Goal: Communication & Community: Answer question/provide support

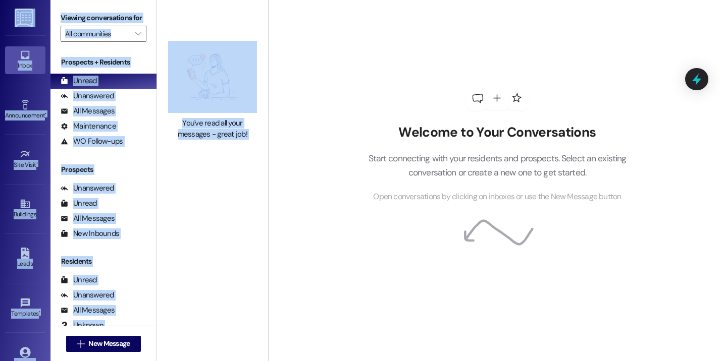
drag, startPoint x: 315, startPoint y: 11, endPoint x: 312, endPoint y: -10, distance: 20.9
click at [312, 0] on html "Inbox Go to Inbox Announcement • Send A Text Announcement Site Visit • Go to Si…" at bounding box center [363, 180] width 726 height 361
click at [323, 26] on div "Welcome to Your Conversations Start connecting with your residents and prospect…" at bounding box center [497, 180] width 458 height 361
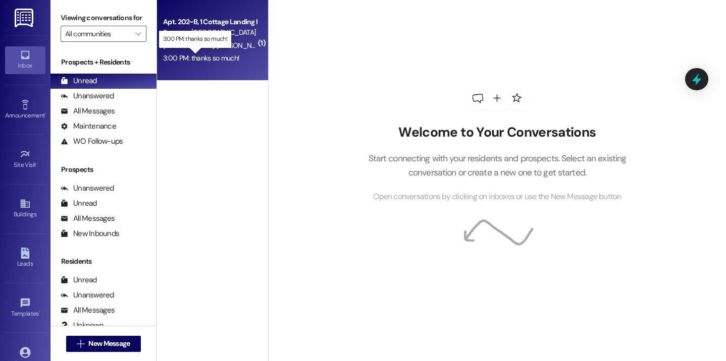
click at [207, 59] on div "3:00 PM: thanks so much! 3:00 PM: thanks so much!" at bounding box center [201, 57] width 76 height 9
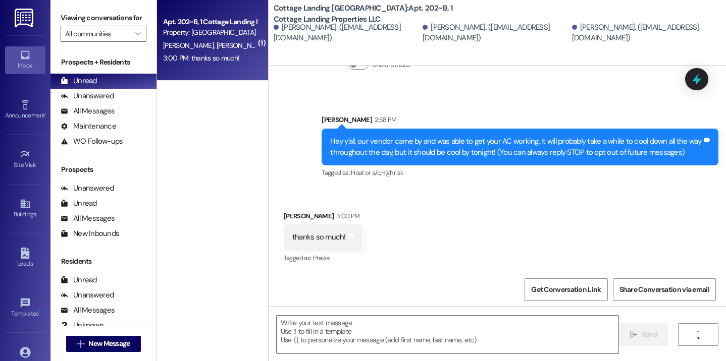
scroll to position [62, 0]
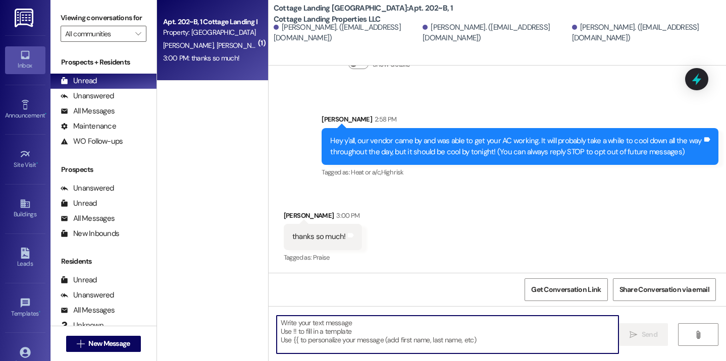
click at [371, 323] on textarea at bounding box center [448, 335] width 342 height 38
type textarea "n"
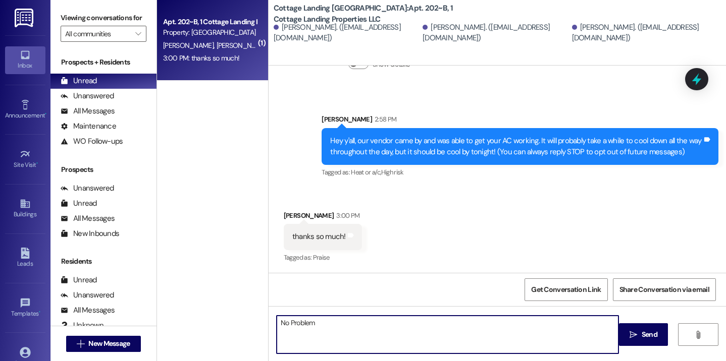
type textarea "No Problem!"
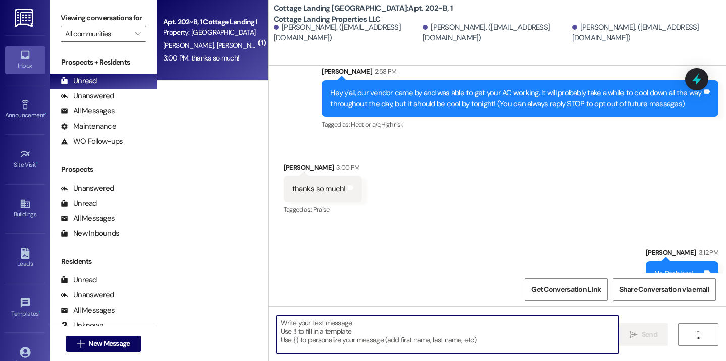
scroll to position [132, 0]
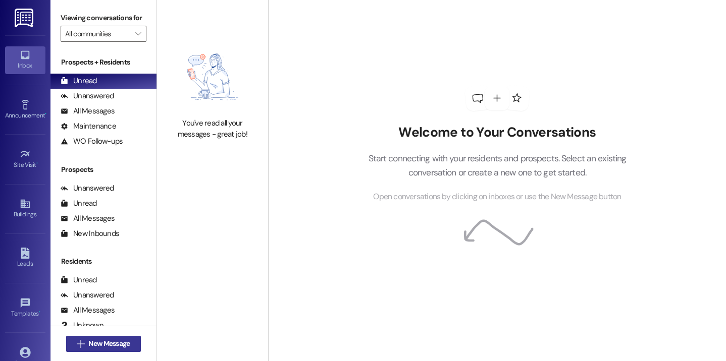
click at [95, 343] on span "New Message" at bounding box center [108, 344] width 41 height 11
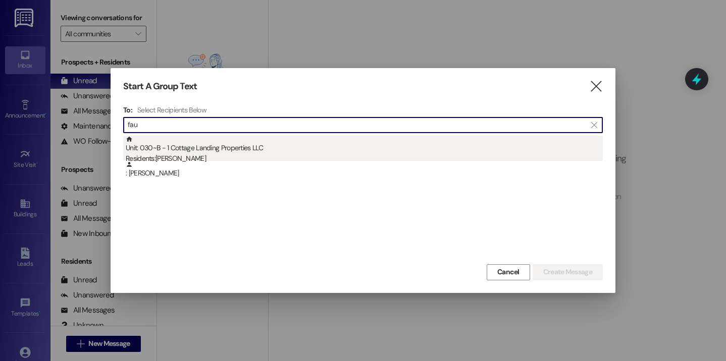
type input "fau"
click at [220, 153] on div "Residents: Adrienne Faucheux" at bounding box center [364, 158] width 477 height 11
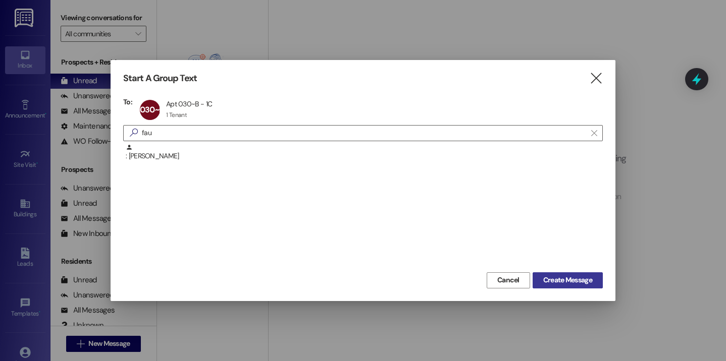
click at [568, 283] on span "Create Message" at bounding box center [567, 280] width 49 height 11
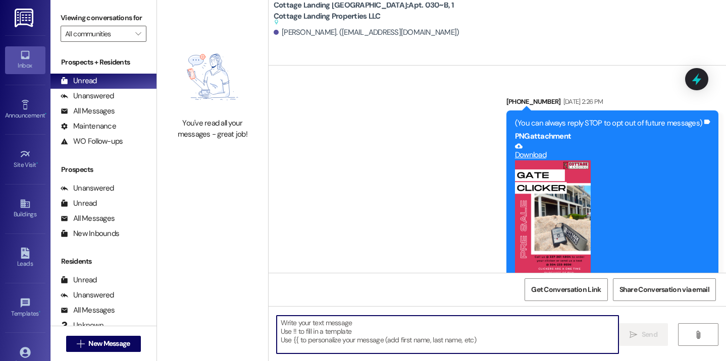
scroll to position [19677, 0]
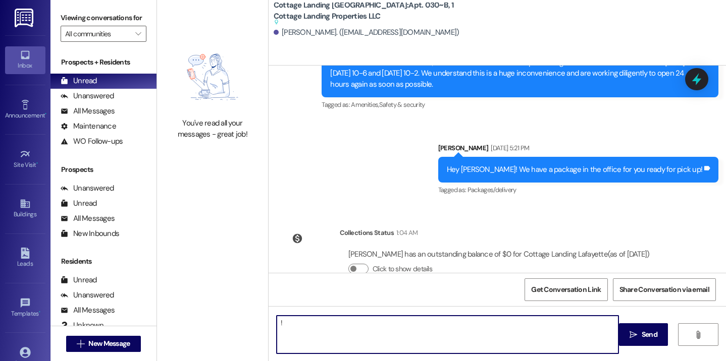
type textarea "!!"
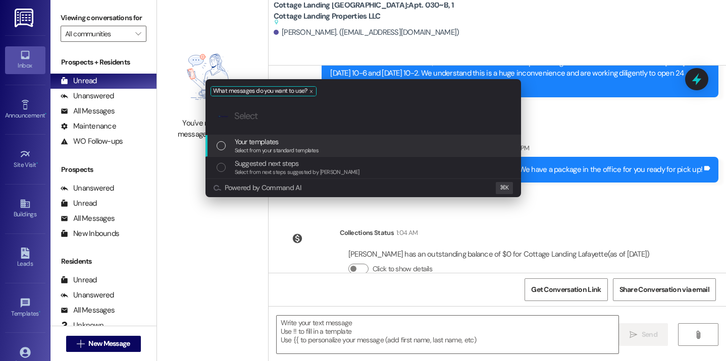
click at [298, 148] on span "Select from your standard templates" at bounding box center [277, 150] width 84 height 7
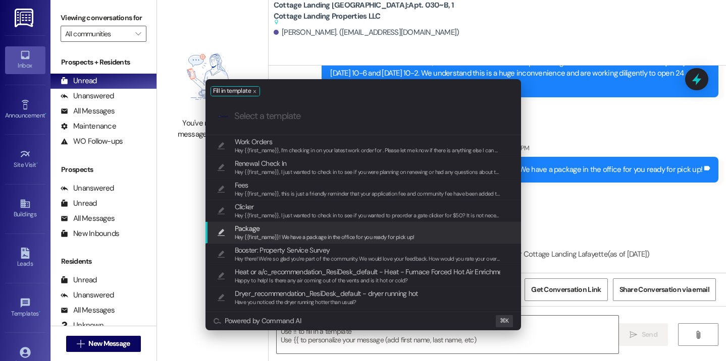
click at [287, 240] on span "Hey {{first_name}}! We have a package in the office for you ready for pick up!" at bounding box center [325, 237] width 180 height 7
type textarea "Hey {{first_name}}! We have a package in the office for you ready for pick up!"
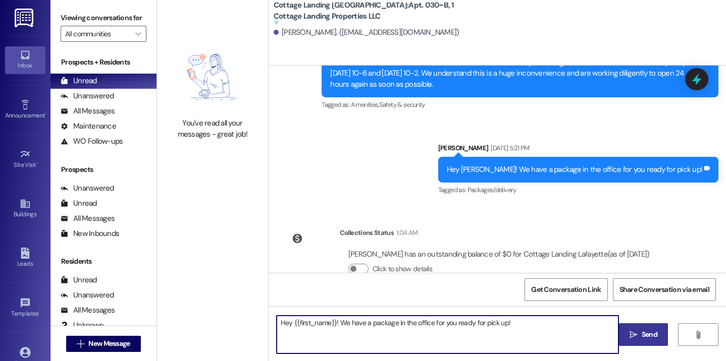
click at [623, 335] on button " Send" at bounding box center [643, 335] width 49 height 23
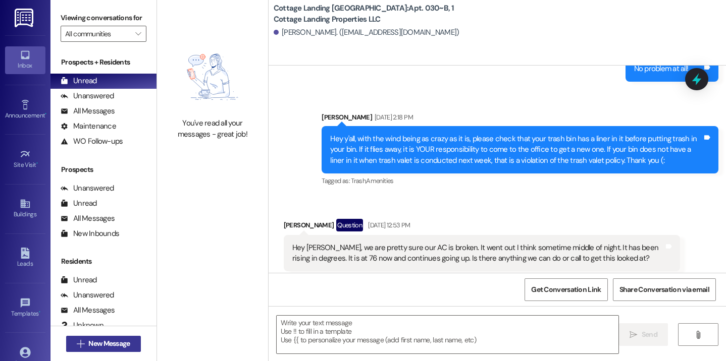
click at [131, 344] on button " New Message" at bounding box center [103, 344] width 75 height 16
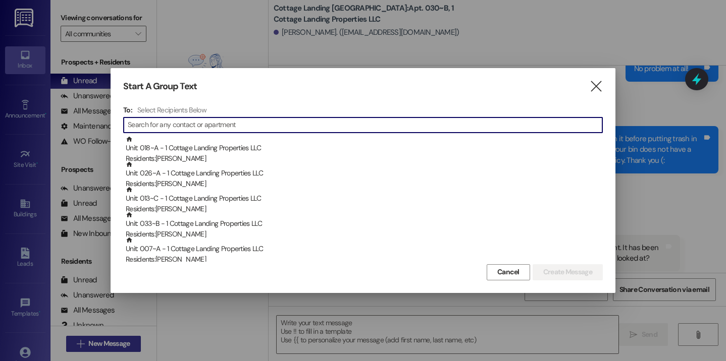
scroll to position [14733, 0]
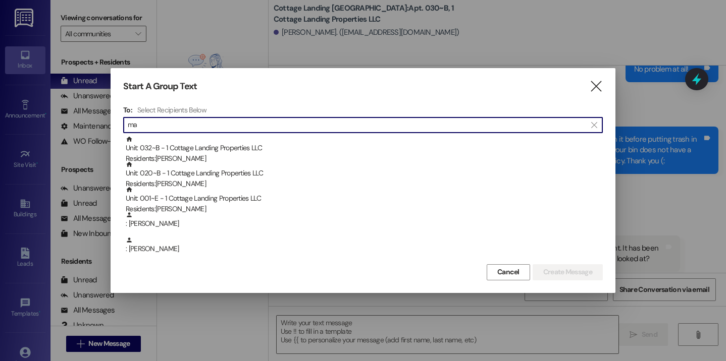
type input "m"
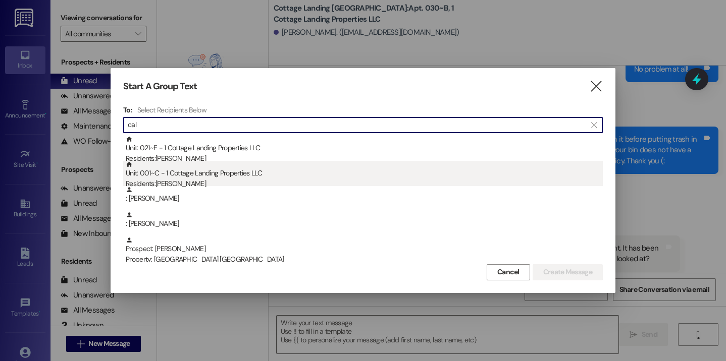
type input "cal"
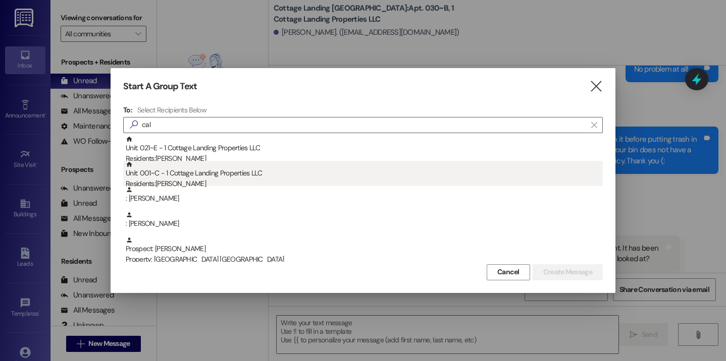
click at [177, 174] on div "Unit: 001~C - 1 Cottage Landing Properties LLC Residents: Maura Calahan" at bounding box center [364, 175] width 477 height 29
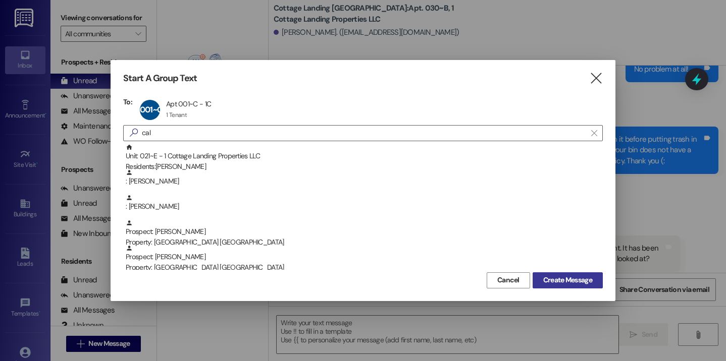
click at [578, 281] on span "Create Message" at bounding box center [567, 280] width 49 height 11
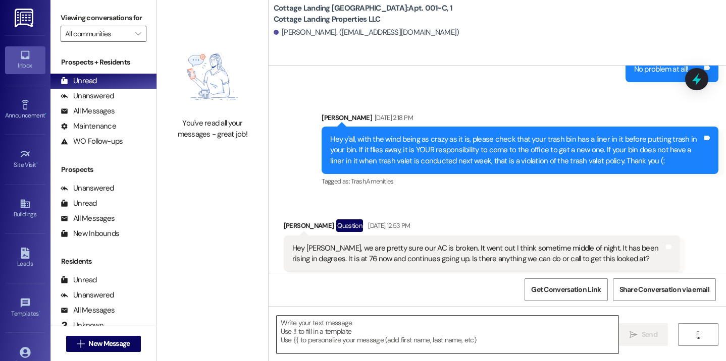
click at [309, 330] on textarea at bounding box center [448, 335] width 342 height 38
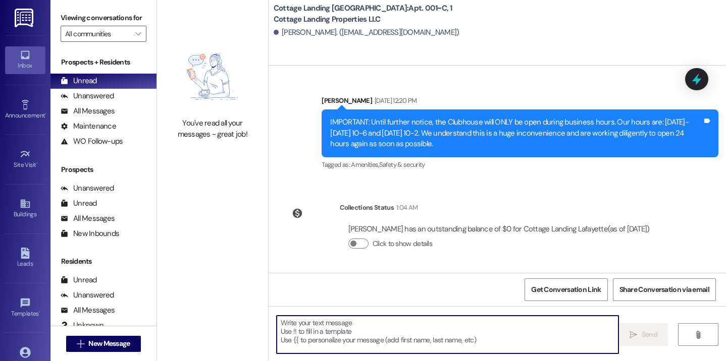
scroll to position [1718, 0]
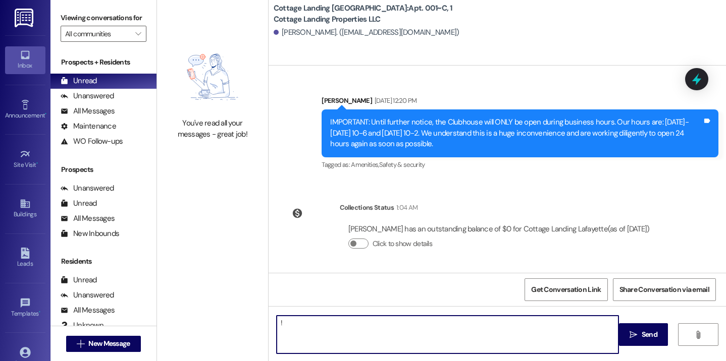
type textarea "!!"
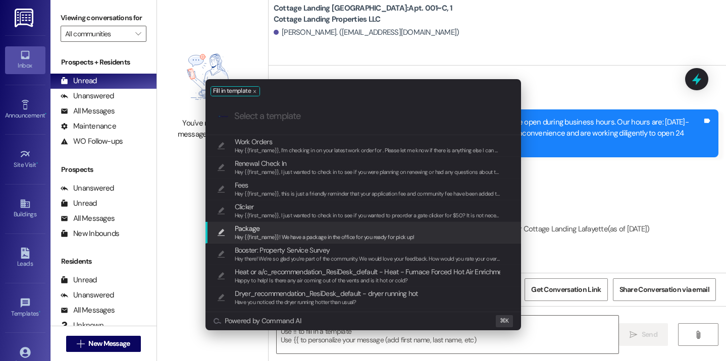
click at [262, 230] on span "Package" at bounding box center [325, 228] width 180 height 11
type textarea "Hey {{first_name}}! We have a package in the office for you ready for pick up!"
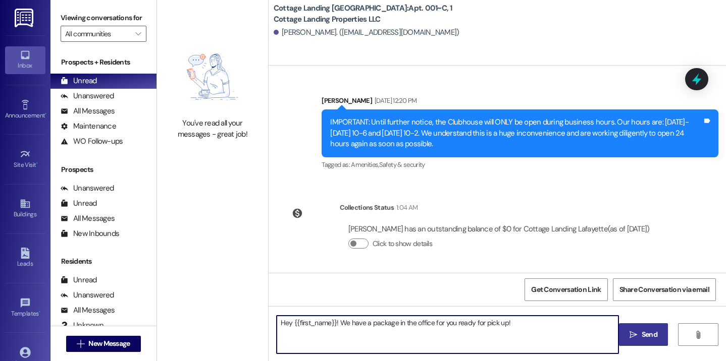
click at [635, 341] on button " Send" at bounding box center [643, 335] width 49 height 23
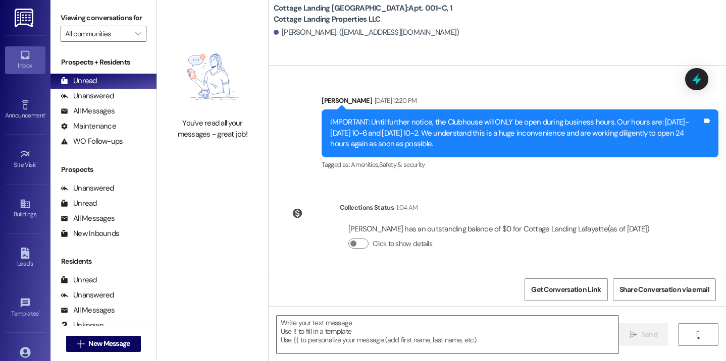
scroll to position [1789, 0]
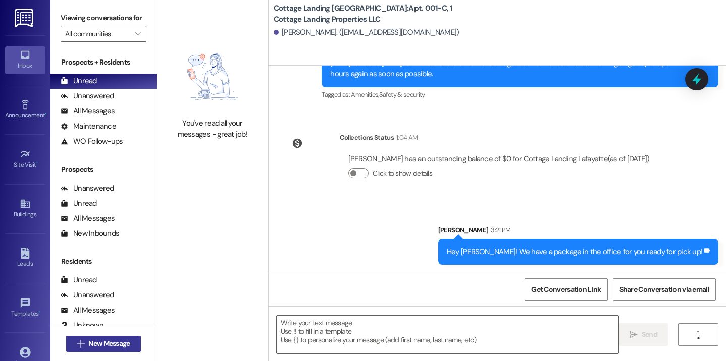
click at [118, 341] on span "New Message" at bounding box center [108, 344] width 41 height 11
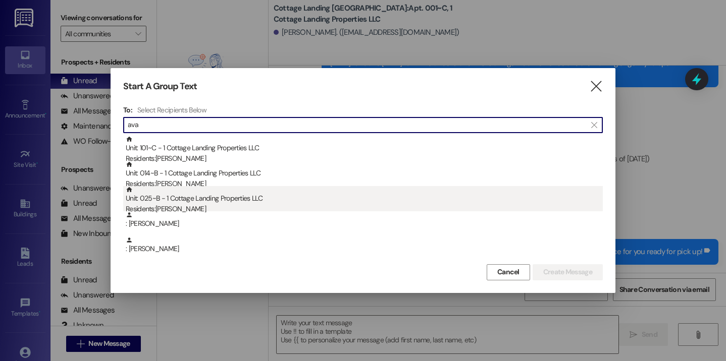
type input "ava"
click at [188, 199] on div "Unit: 025~B - 1 Cottage Landing Properties LLC Residents: Ava Damico" at bounding box center [364, 200] width 477 height 29
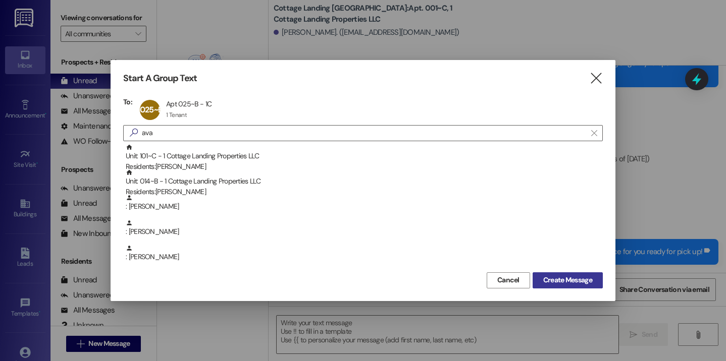
click at [559, 278] on span "Create Message" at bounding box center [567, 280] width 49 height 11
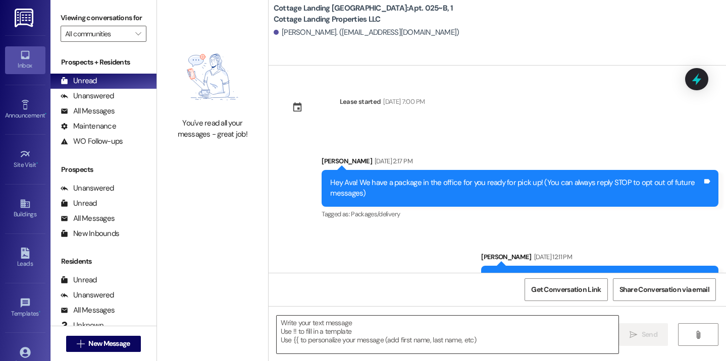
click at [318, 326] on textarea at bounding box center [448, 335] width 342 height 38
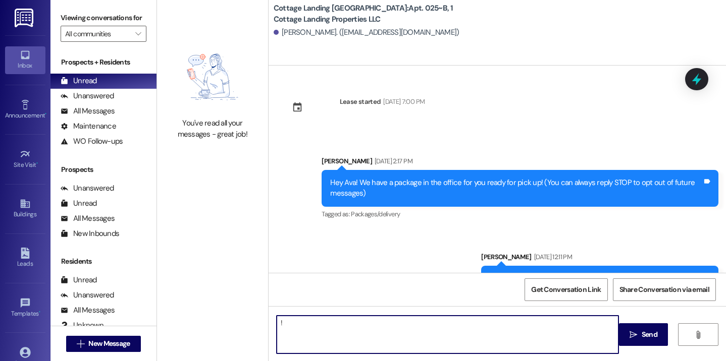
type textarea "!!"
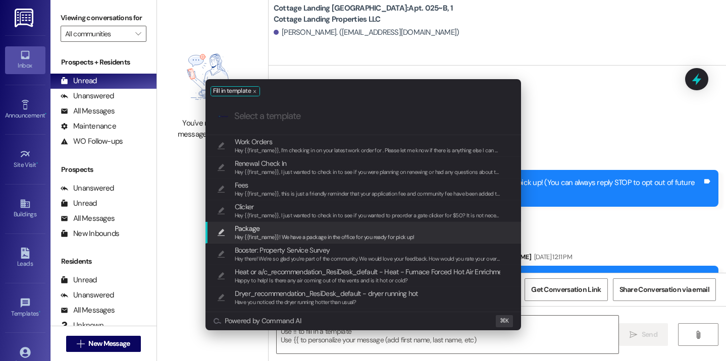
click at [280, 234] on span "Hey {{first_name}}! We have a package in the office for you ready for pick up!" at bounding box center [325, 237] width 180 height 7
type textarea "Hey {{first_name}}! We have a package in the office for you ready for pick up!"
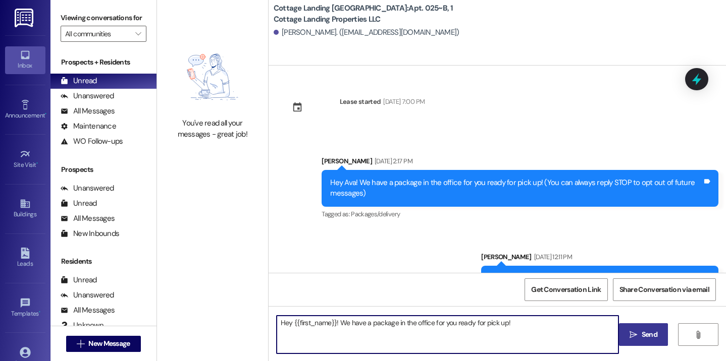
click at [643, 329] on button " Send" at bounding box center [643, 335] width 49 height 23
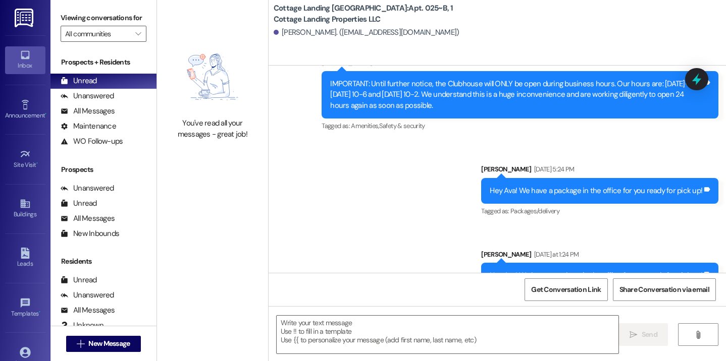
scroll to position [1346, 0]
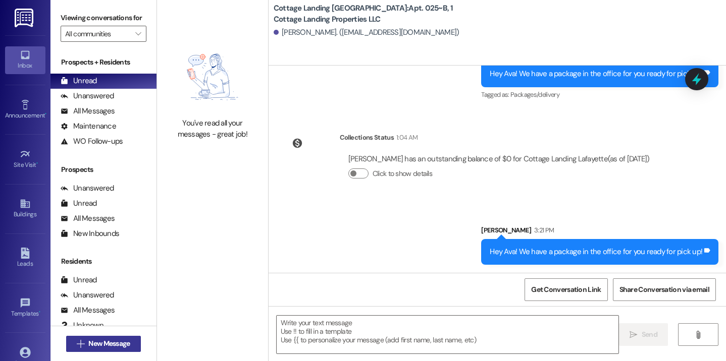
click at [132, 346] on button " New Message" at bounding box center [103, 344] width 75 height 16
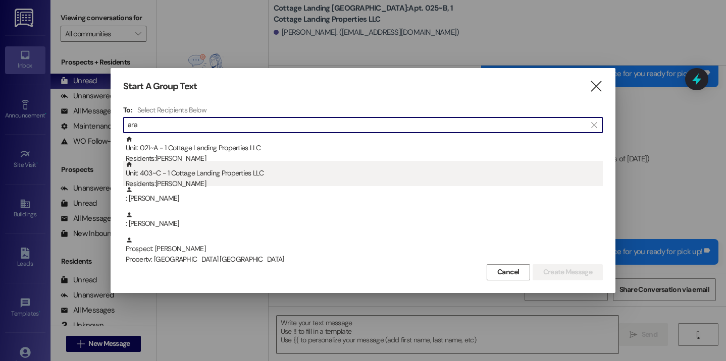
type input "ara"
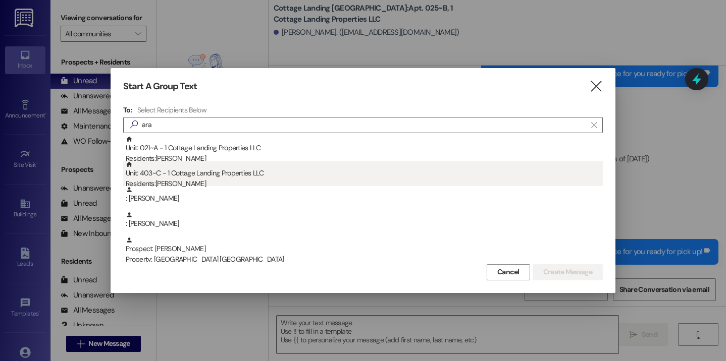
click at [216, 184] on div "Residents: Aralyn Dickerson" at bounding box center [364, 184] width 477 height 11
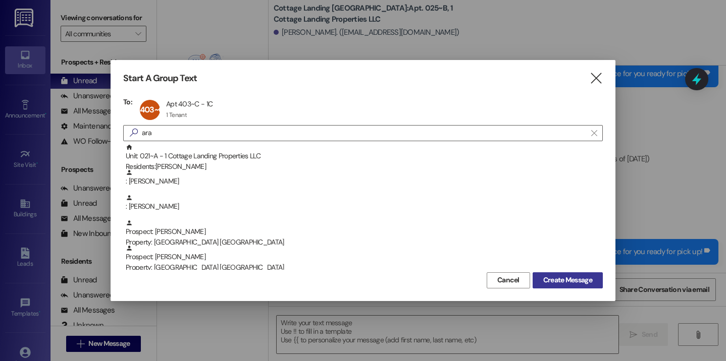
click at [552, 275] on span "Create Message" at bounding box center [567, 280] width 49 height 11
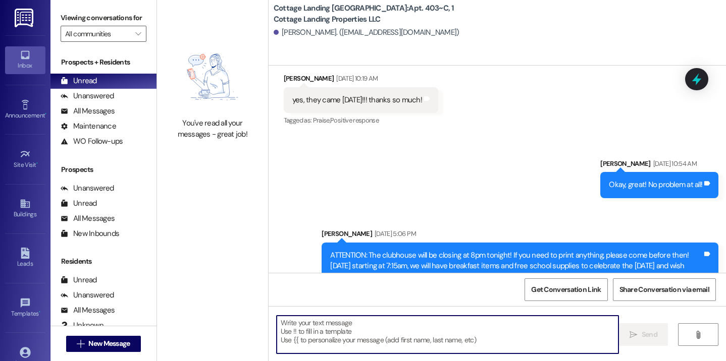
click at [326, 319] on textarea at bounding box center [448, 335] width 342 height 38
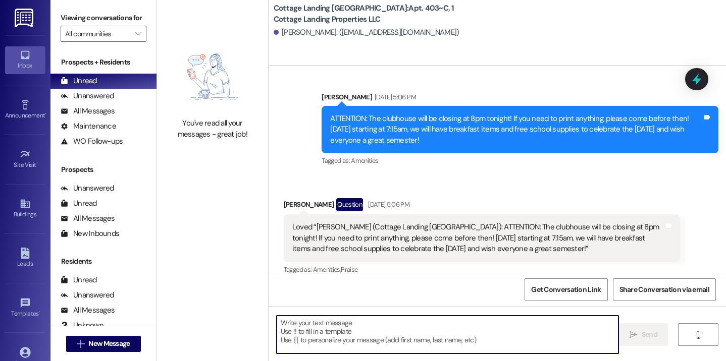
scroll to position [1918, 0]
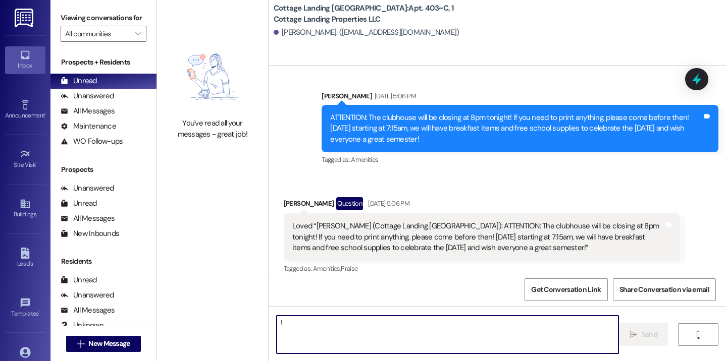
type textarea "!!"
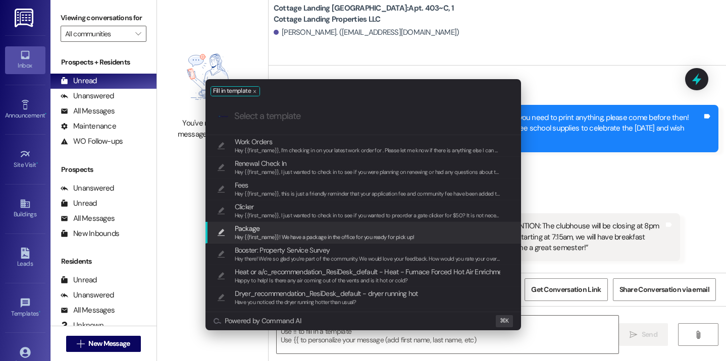
click at [278, 234] on span "Hey {{first_name}}! We have a package in the office for you ready for pick up!" at bounding box center [325, 237] width 180 height 7
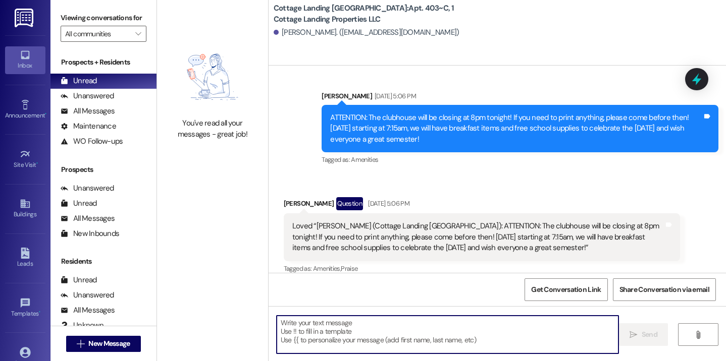
type textarea "Hey {{first_name}}! We have a package in the office for you ready for pick up!"
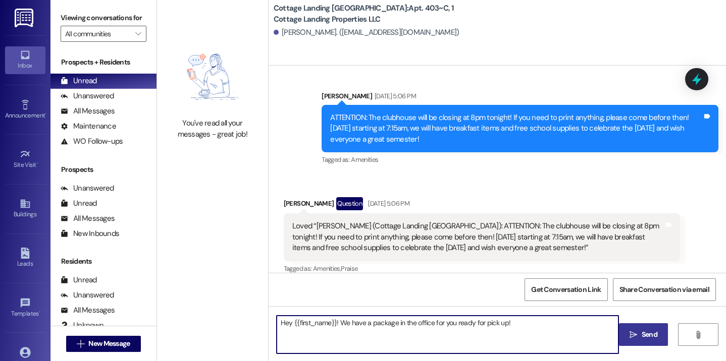
click at [634, 338] on icon "" at bounding box center [633, 335] width 8 height 8
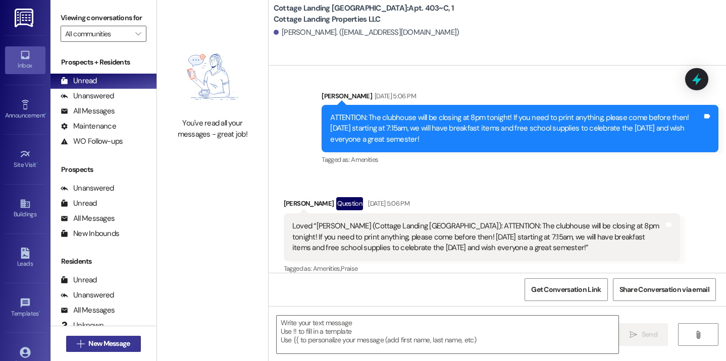
click at [133, 343] on button " New Message" at bounding box center [103, 344] width 75 height 16
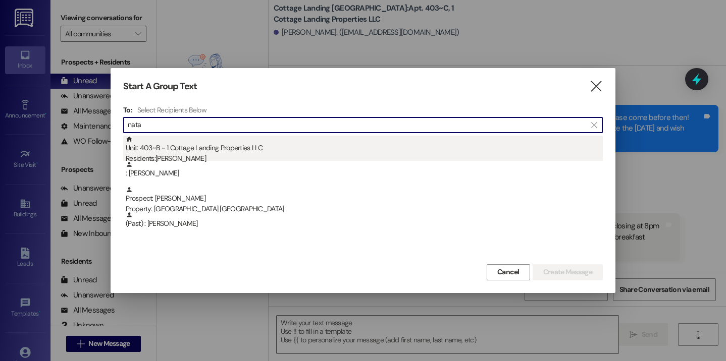
type input "nata"
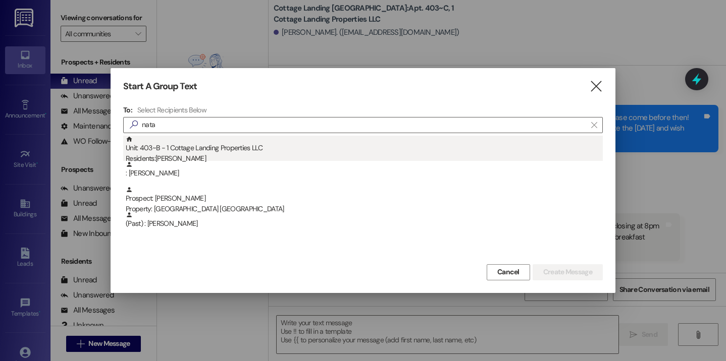
click at [185, 150] on div "Unit: 403~B - 1 Cottage Landing Properties LLC Residents: Natalie Williams" at bounding box center [364, 150] width 477 height 29
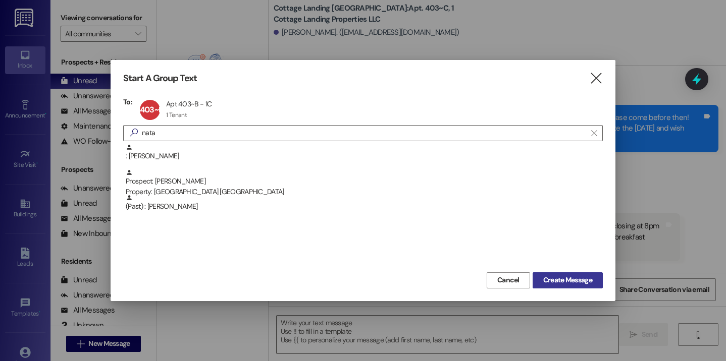
click at [551, 285] on span "Create Message" at bounding box center [567, 280] width 49 height 11
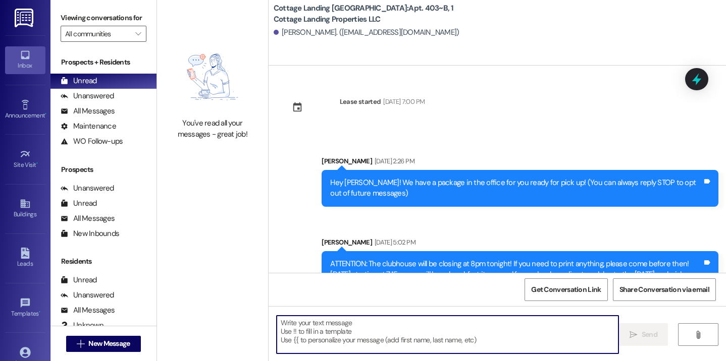
click at [303, 319] on textarea at bounding box center [448, 335] width 342 height 38
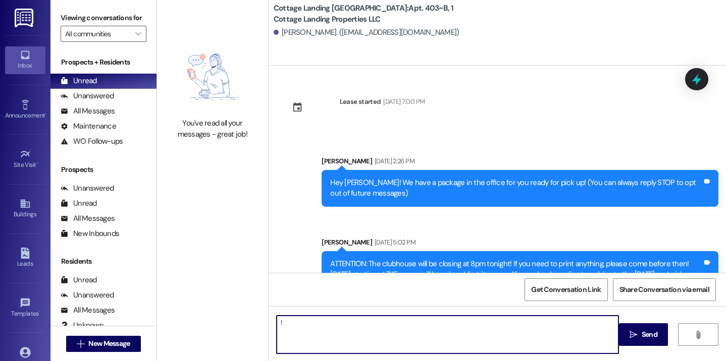
type textarea "!!"
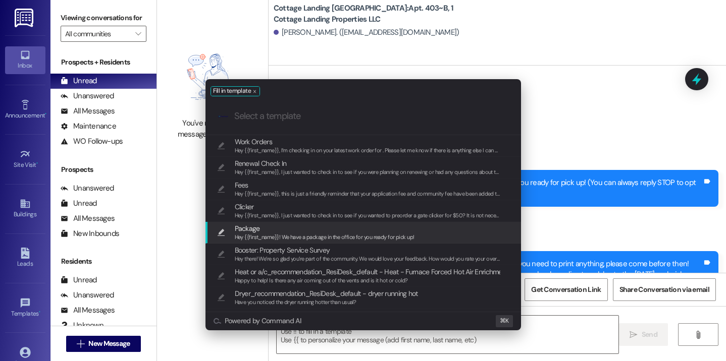
click at [255, 235] on span "Hey {{first_name}}! We have a package in the office for you ready for pick up!" at bounding box center [325, 237] width 180 height 7
type textarea "Hey {{first_name}}! We have a package in the office for you ready for pick up!"
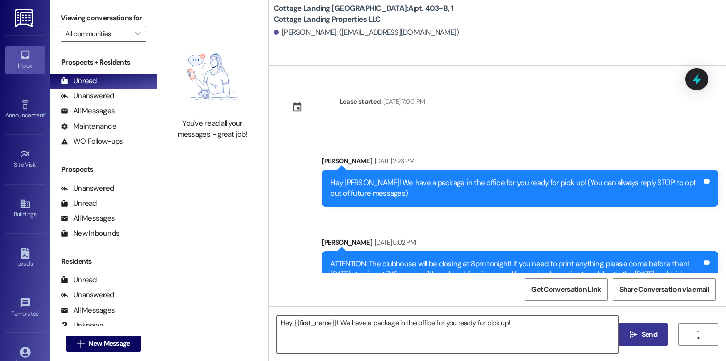
click at [643, 329] on button " Send" at bounding box center [643, 335] width 49 height 23
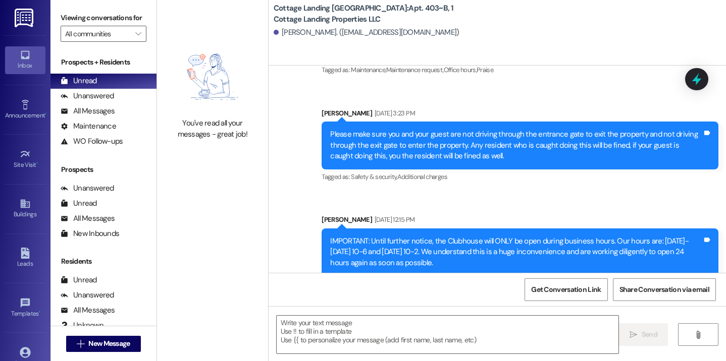
scroll to position [650, 0]
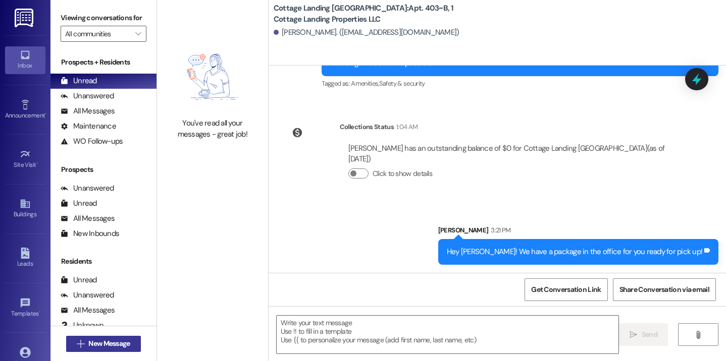
click at [114, 349] on span "New Message" at bounding box center [108, 344] width 41 height 11
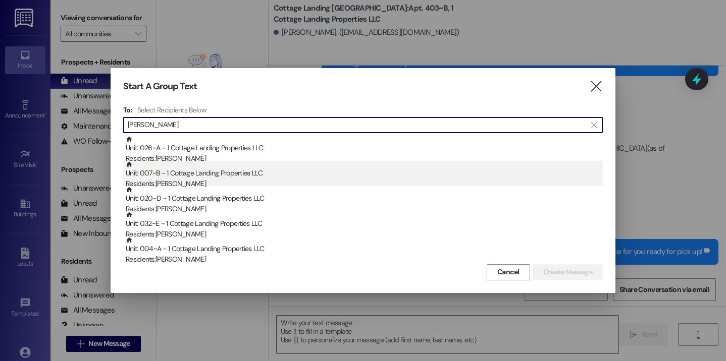
type input "ann"
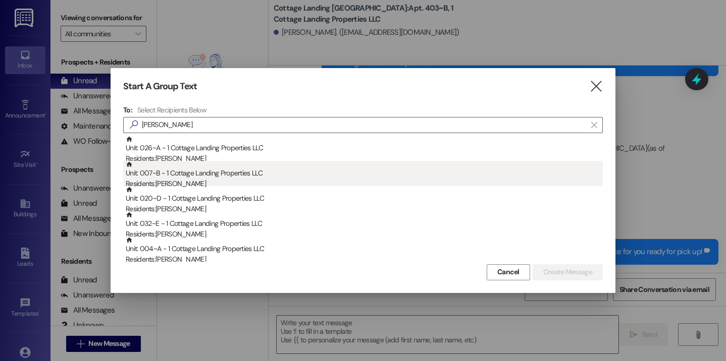
click at [214, 176] on div "Unit: 007~B - 1 Cottage Landing Properties LLC Residents: Anna Blanchard" at bounding box center [364, 175] width 477 height 29
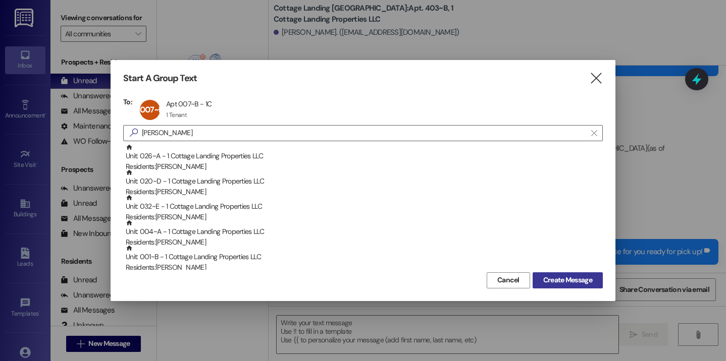
click at [597, 282] on button "Create Message" at bounding box center [567, 281] width 70 height 16
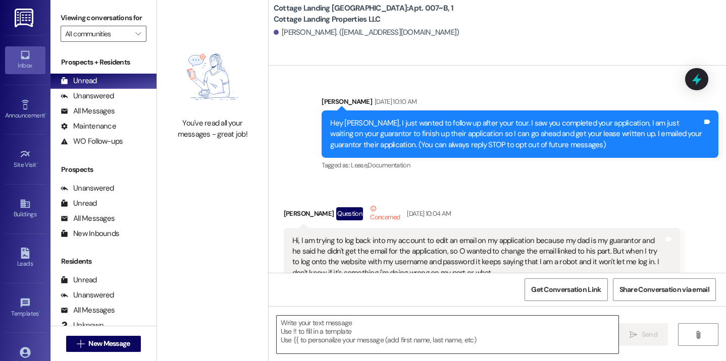
click at [317, 328] on textarea at bounding box center [448, 335] width 342 height 38
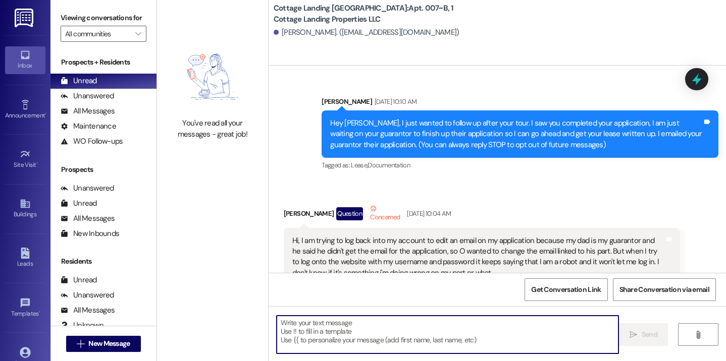
scroll to position [26269, 0]
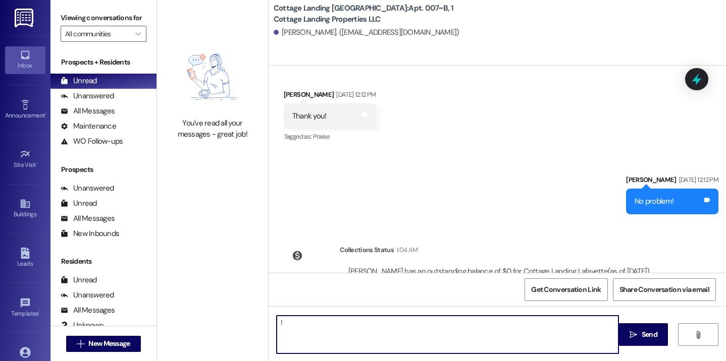
type textarea "!!"
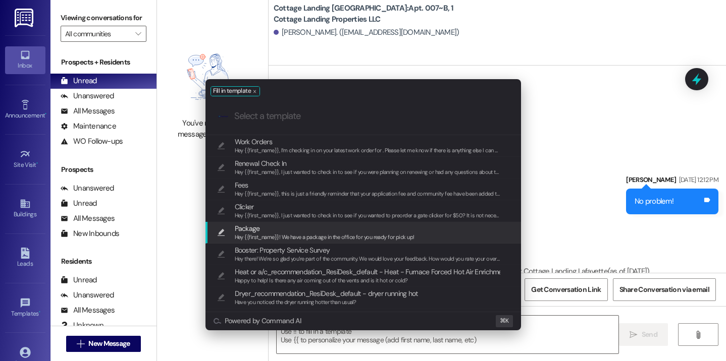
click at [279, 230] on span "Package" at bounding box center [325, 228] width 180 height 11
type textarea "Hey {{first_name}}! We have a package in the office for you ready for pick up!"
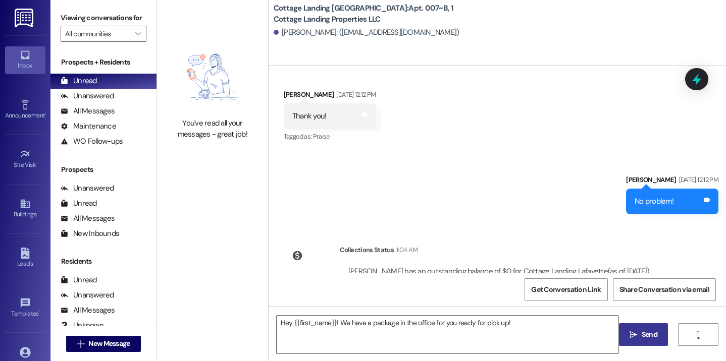
click at [632, 325] on button " Send" at bounding box center [643, 335] width 49 height 23
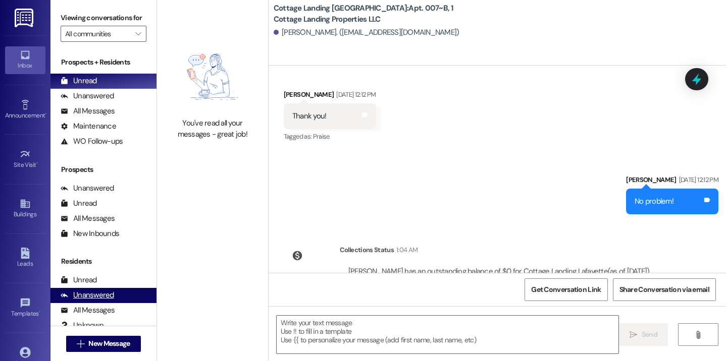
scroll to position [26105, 0]
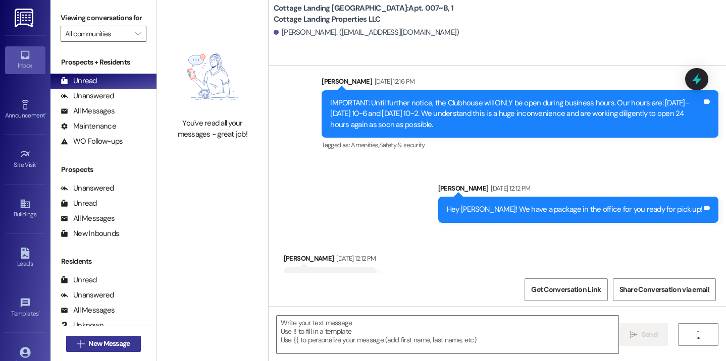
click at [119, 346] on span "New Message" at bounding box center [108, 344] width 41 height 11
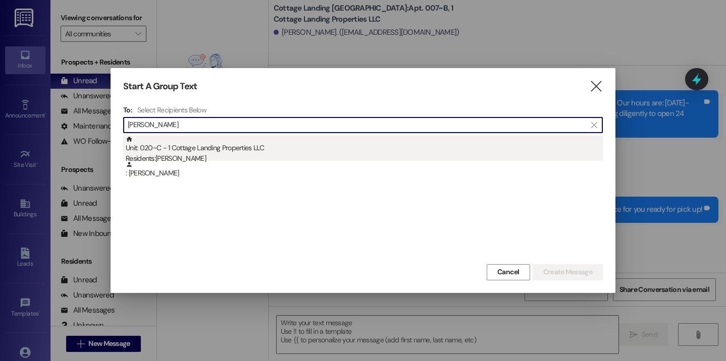
type input "mull"
click at [159, 158] on div "Residents: Vivian Muller" at bounding box center [364, 158] width 477 height 11
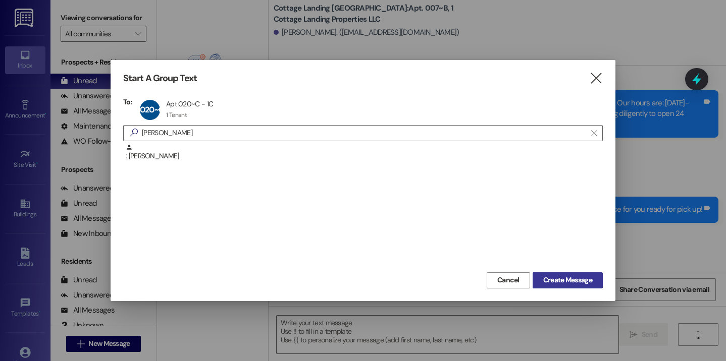
click at [548, 283] on span "Create Message" at bounding box center [567, 280] width 49 height 11
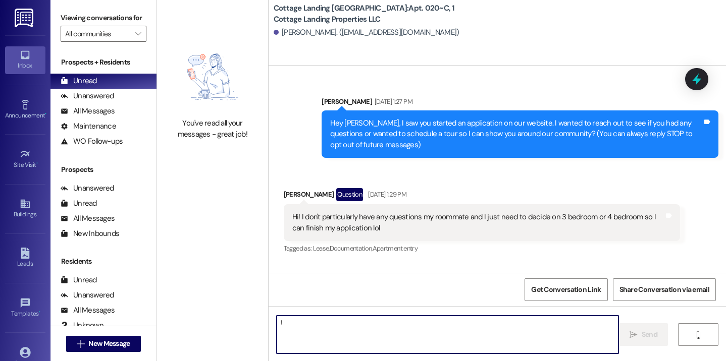
scroll to position [34713, 0]
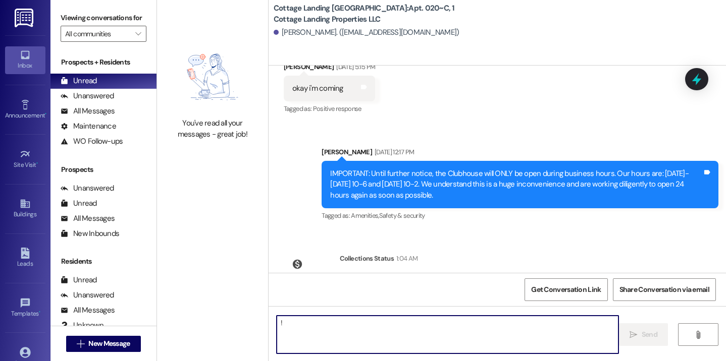
type textarea "!!"
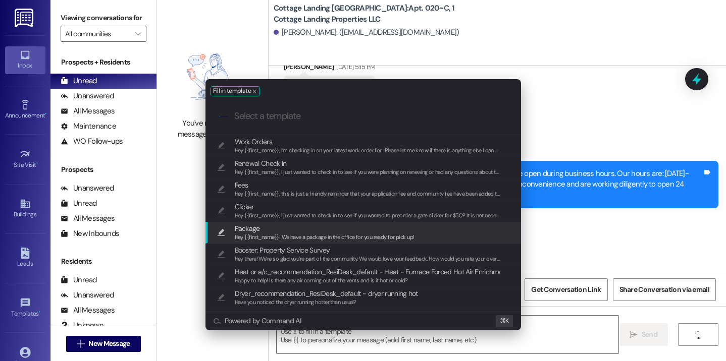
click at [280, 235] on span "Hey {{first_name}}! We have a package in the office for you ready for pick up!" at bounding box center [325, 237] width 180 height 7
type textarea "Hey {{first_name}}! We have a package in the office for you ready for pick up!"
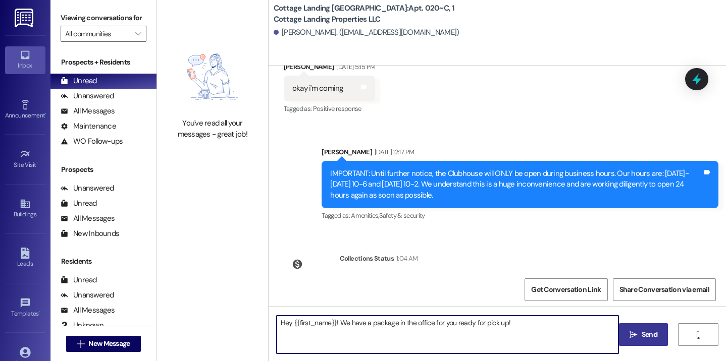
click at [657, 329] on button " Send" at bounding box center [643, 335] width 49 height 23
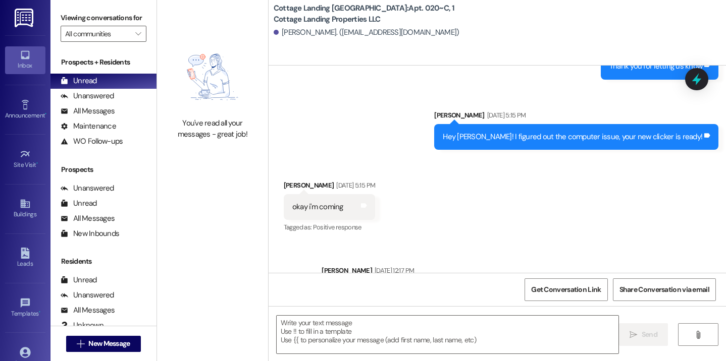
scroll to position [34784, 0]
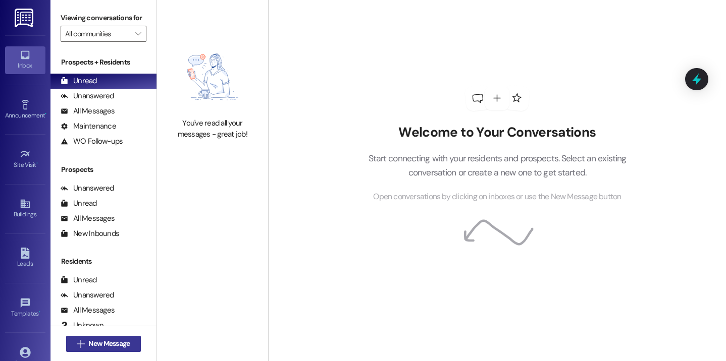
click at [99, 347] on span "New Message" at bounding box center [108, 344] width 41 height 11
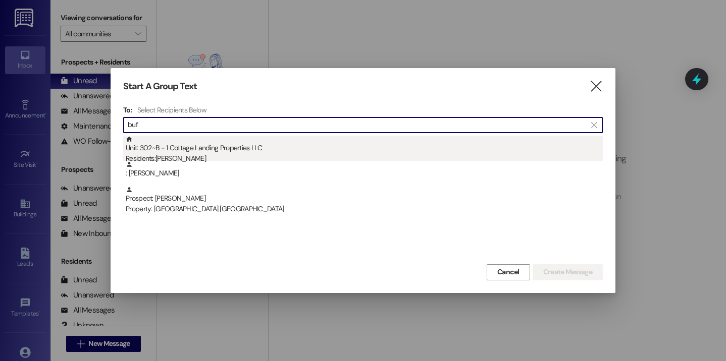
type input "buf"
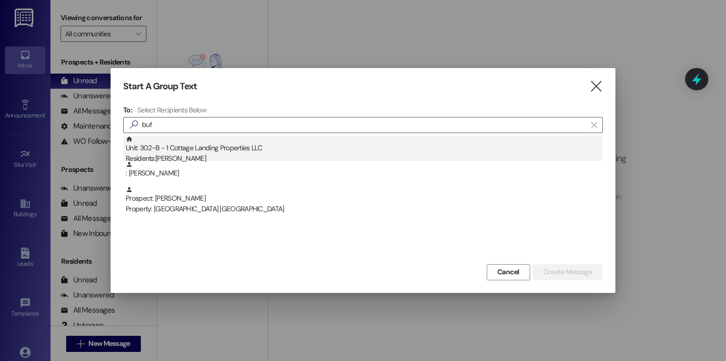
click at [164, 144] on div "Unit: 302~B - 1 Cottage Landing Properties LLC Residents: Taylor Bufkin" at bounding box center [364, 150] width 477 height 29
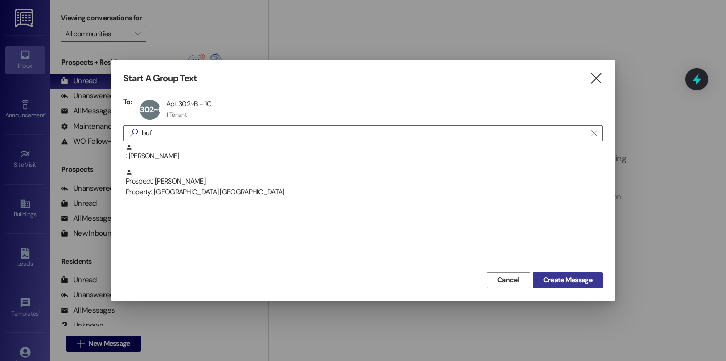
click at [555, 275] on button "Create Message" at bounding box center [567, 281] width 70 height 16
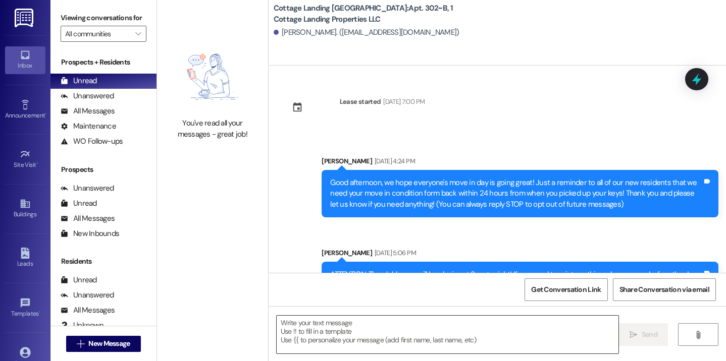
click at [310, 331] on textarea at bounding box center [448, 335] width 342 height 38
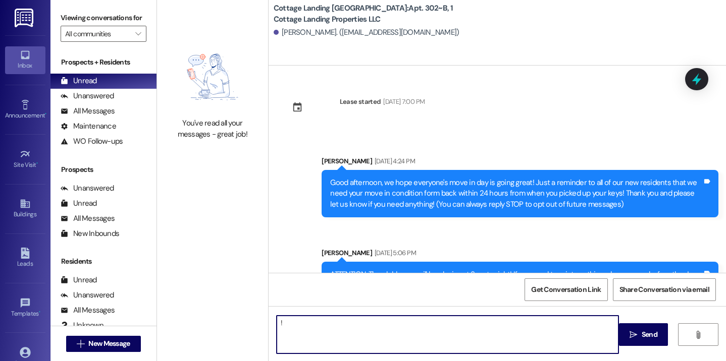
type textarea "!!"
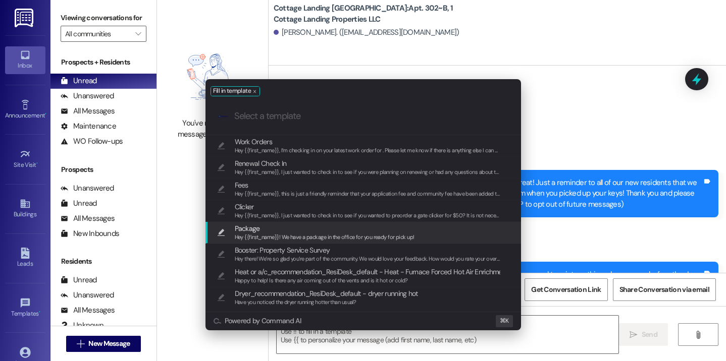
click at [282, 237] on span "Hey {{first_name}}! We have a package in the office for you ready for pick up!" at bounding box center [325, 237] width 180 height 7
type textarea "Hey {{first_name}}! We have a package in the office for you ready for pick up!"
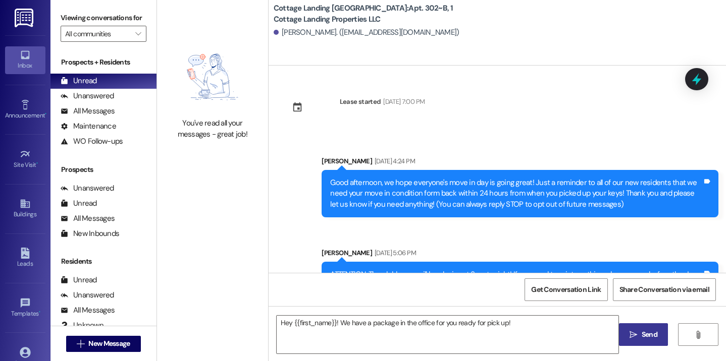
click at [631, 344] on button " Send" at bounding box center [643, 335] width 49 height 23
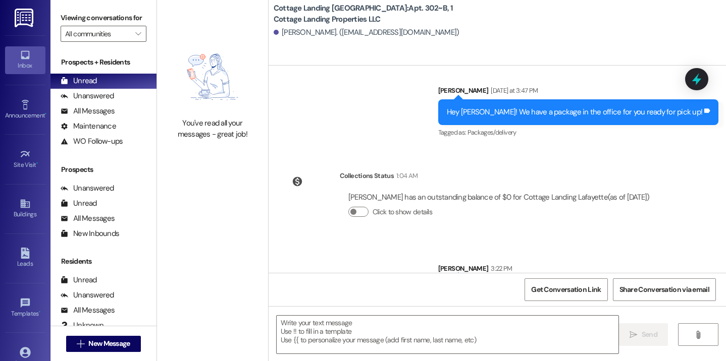
scroll to position [1181, 0]
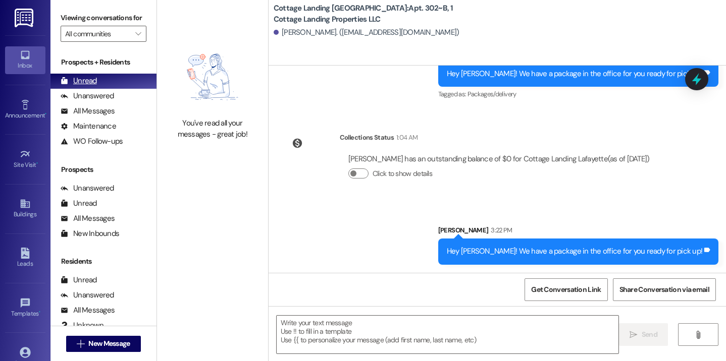
click at [98, 89] on div "Unread (0)" at bounding box center [103, 81] width 106 height 15
click at [73, 86] on div "Unread" at bounding box center [79, 81] width 36 height 11
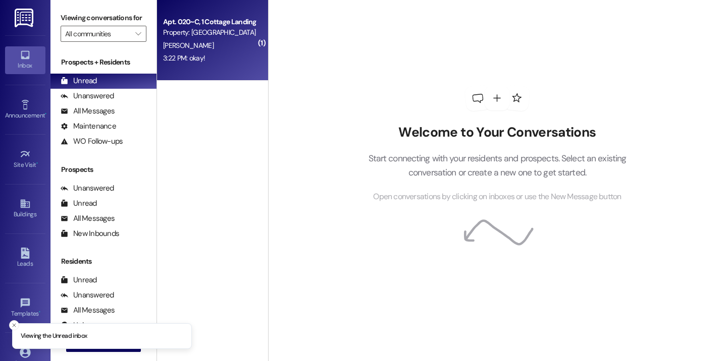
click at [190, 66] on div "Apt. 020~C, 1 Cottage Landing Properties LLC Property: Cottage Landing Lafayett…" at bounding box center [212, 40] width 111 height 81
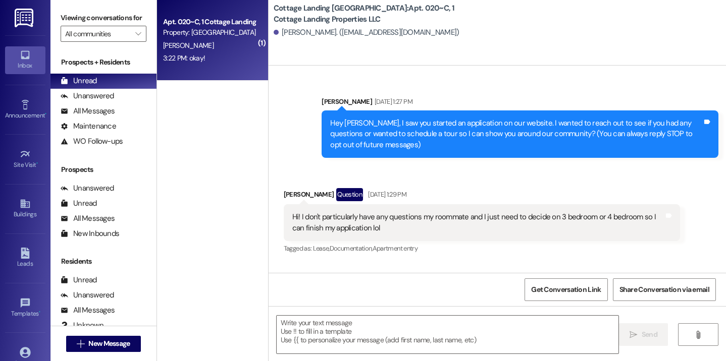
scroll to position [34884, 0]
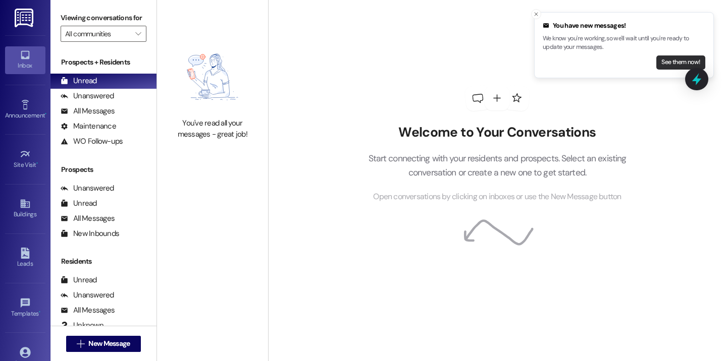
click at [666, 62] on button "See them now!" at bounding box center [680, 63] width 49 height 14
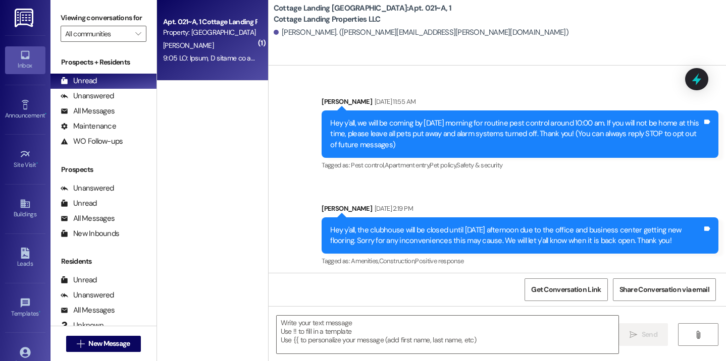
scroll to position [16994, 0]
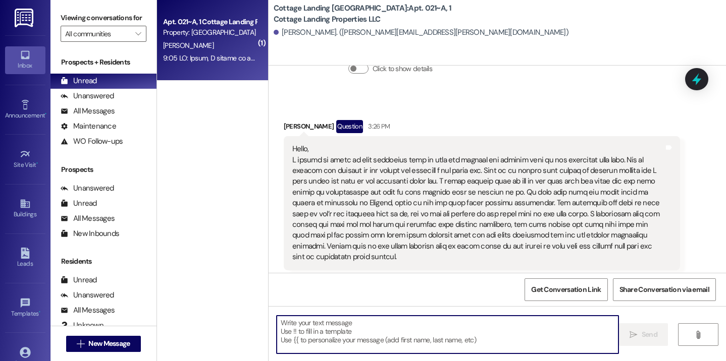
click at [309, 325] on textarea at bounding box center [448, 335] width 342 height 38
drag, startPoint x: 278, startPoint y: 325, endPoint x: 319, endPoint y: 329, distance: 41.6
click at [319, 329] on textarea at bounding box center [448, 335] width 342 height 38
click at [346, 334] on textarea at bounding box center [448, 335] width 342 height 38
click at [352, 326] on textarea at bounding box center [448, 335] width 342 height 38
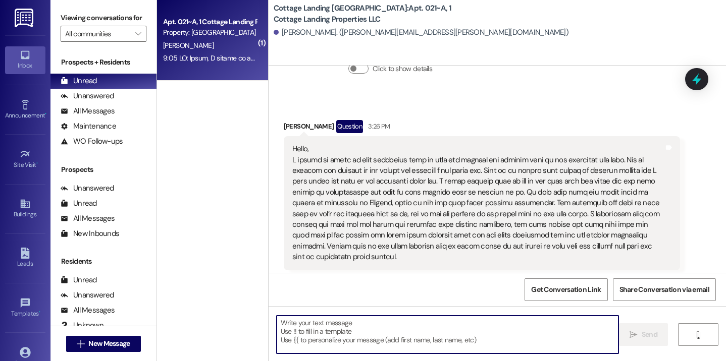
click at [337, 324] on textarea at bounding box center [448, 335] width 342 height 38
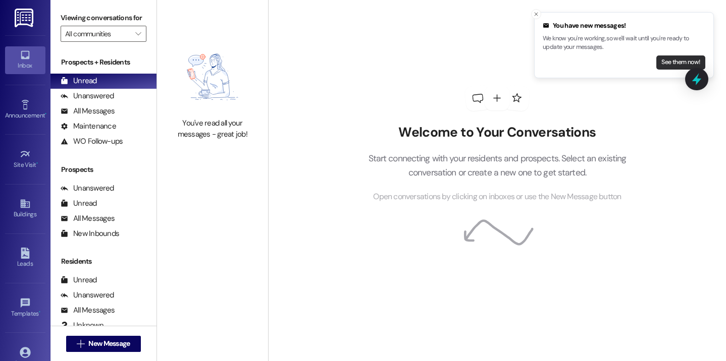
click at [677, 75] on li "You have new messages! We know you're working, so we'll wait until you're ready…" at bounding box center [624, 45] width 180 height 66
click at [668, 65] on button "See them now!" at bounding box center [680, 63] width 49 height 14
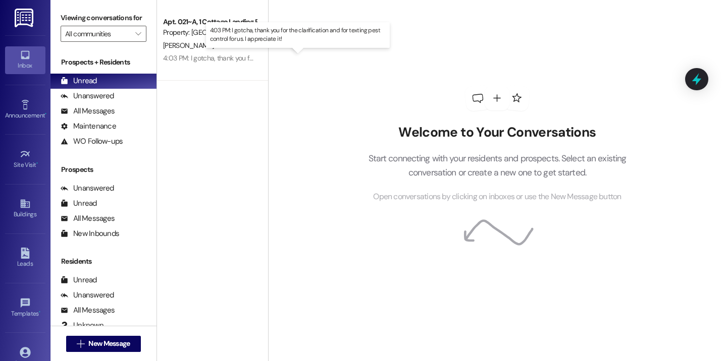
click at [220, 60] on div "4:03 PM: I gotcha, thank you for the clarification and for texting pest control…" at bounding box center [304, 57] width 282 height 9
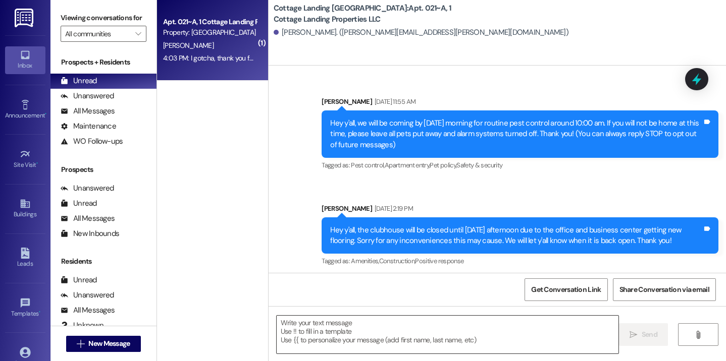
scroll to position [17283, 0]
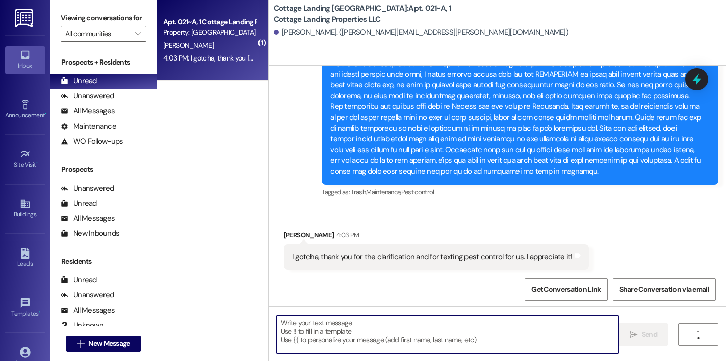
click at [335, 331] on textarea at bounding box center [448, 335] width 342 height 38
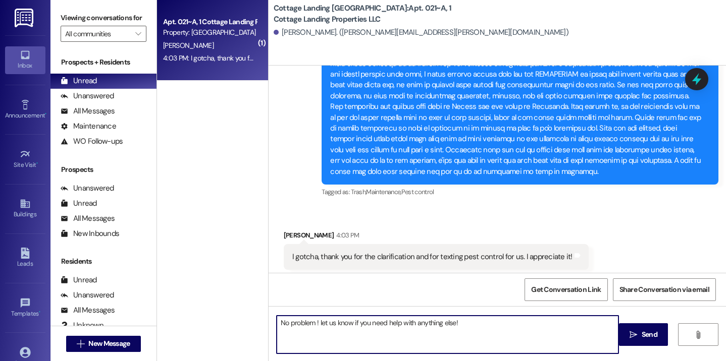
click at [317, 325] on textarea "No problem ! let us know if you need help with anything else!" at bounding box center [448, 335] width 342 height 38
type textarea "No problem ! Let us know if you need help with anything else!"
click at [652, 340] on span "Send" at bounding box center [649, 335] width 16 height 11
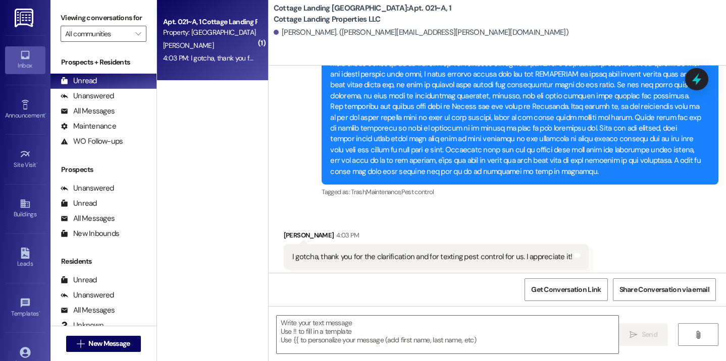
scroll to position [17353, 0]
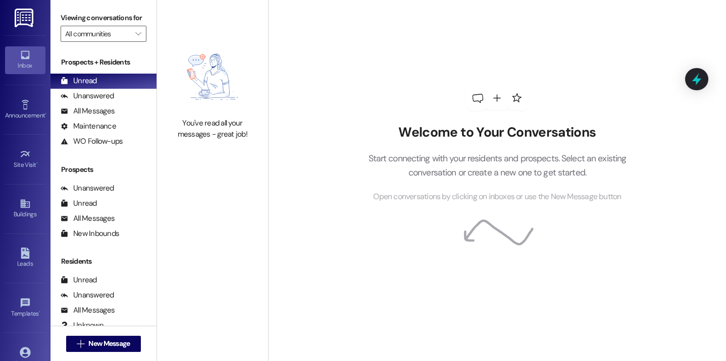
click at [233, 93] on img at bounding box center [212, 77] width 89 height 72
drag, startPoint x: 21, startPoint y: 352, endPoint x: 62, endPoint y: 317, distance: 53.0
click at [30, 347] on link "Account" at bounding box center [25, 357] width 40 height 27
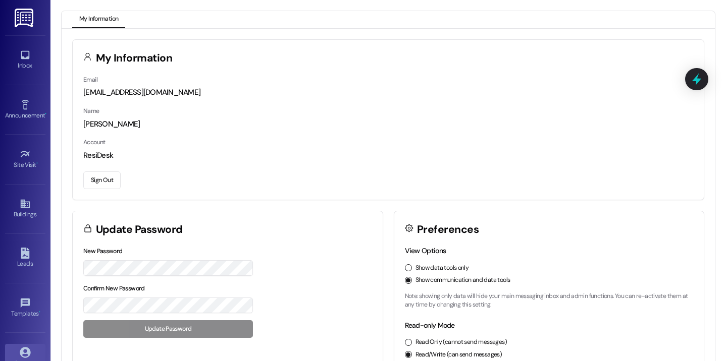
click at [106, 176] on button "Sign Out" at bounding box center [101, 181] width 37 height 18
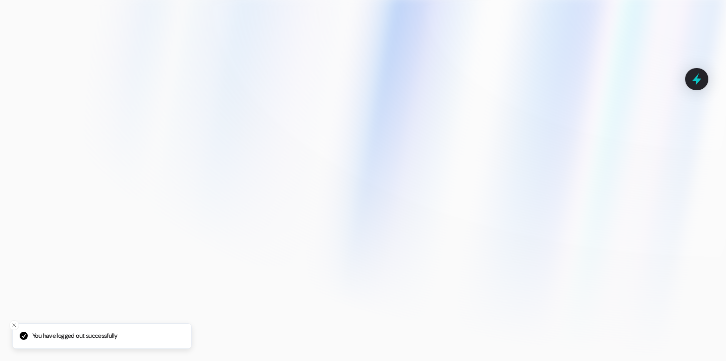
type input "baileym@cottagelandinglafayette.com"
